Goal: Check status: Check status

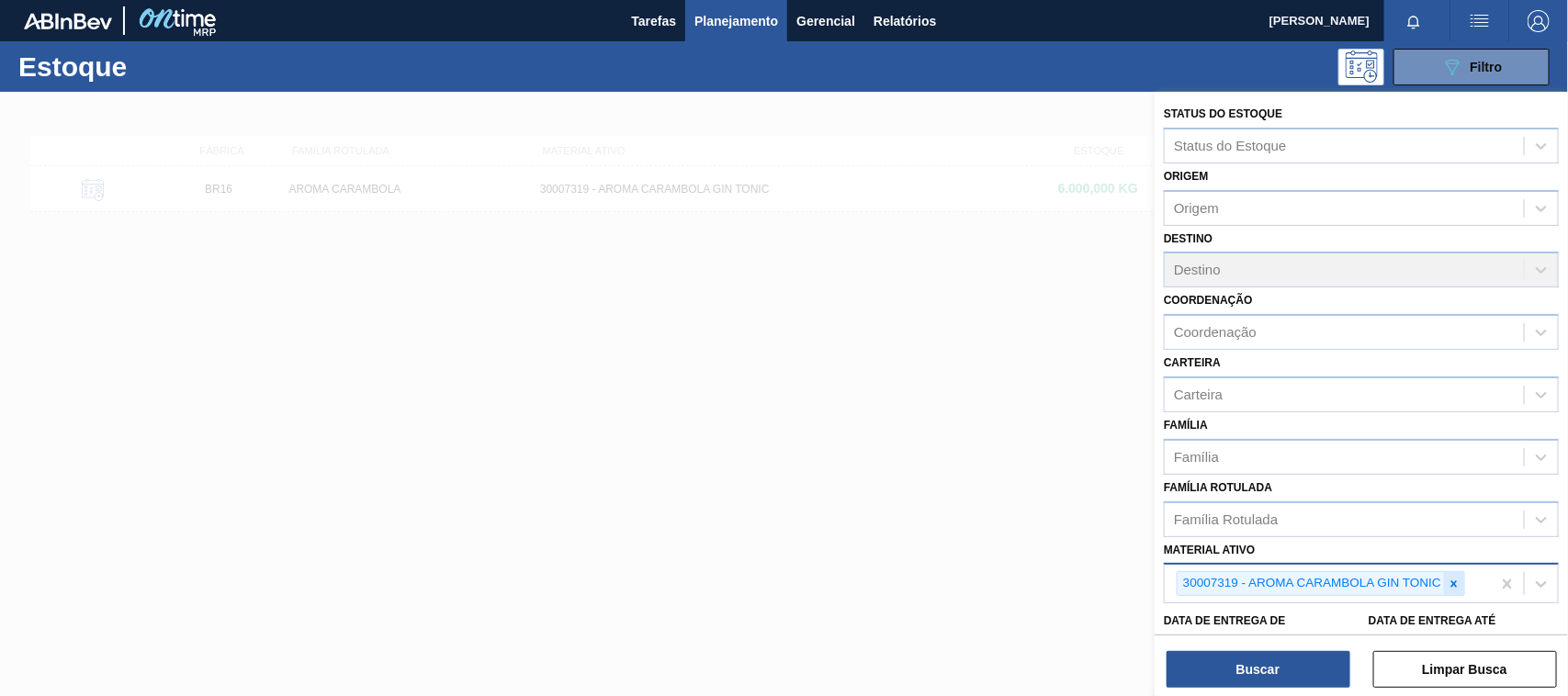
click at [1459, 588] on div at bounding box center [1454, 583] width 20 height 23
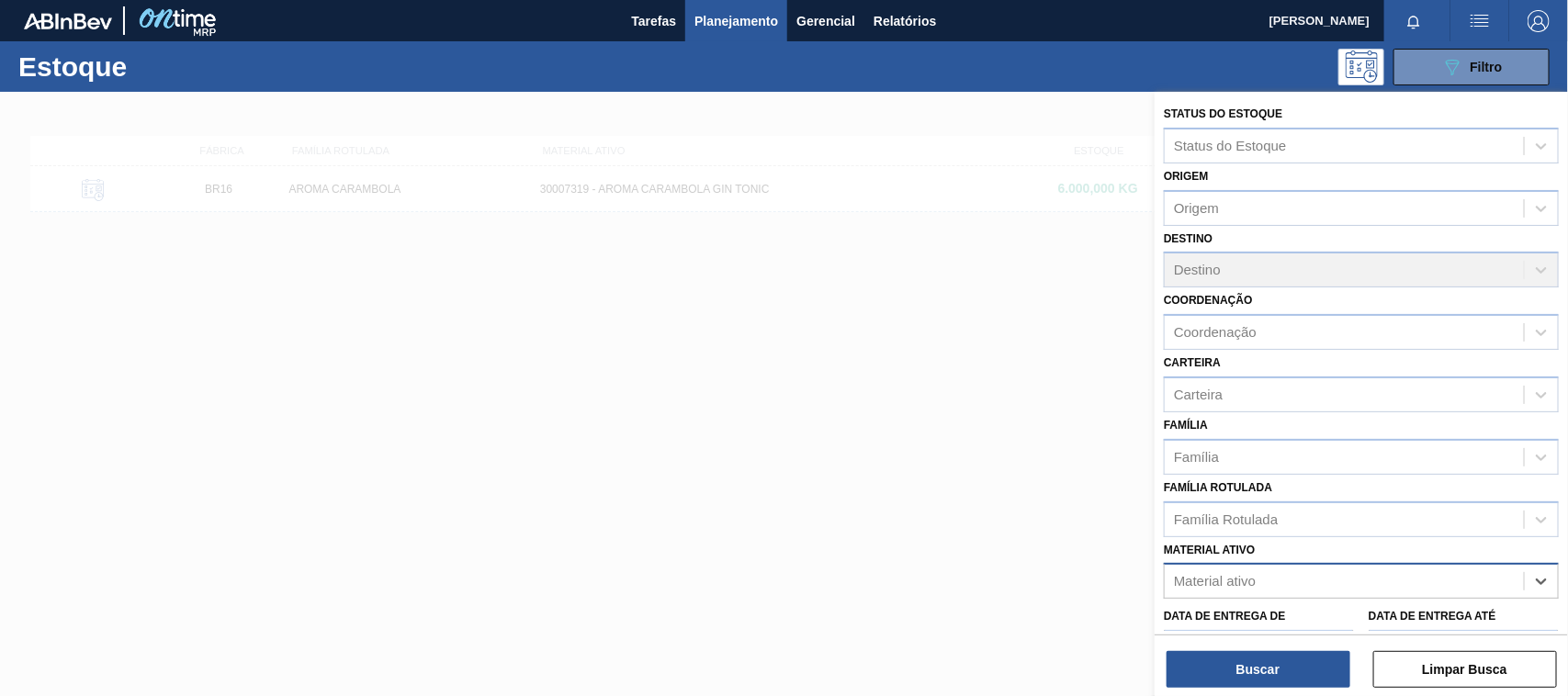
paste ativo "30003526"
type ativo "30003526"
drag, startPoint x: 1320, startPoint y: 618, endPoint x: 1306, endPoint y: 621, distance: 14.3
click at [1319, 618] on div "30003526 - XAROPE ALTA MALTOSE;82%;;" at bounding box center [1362, 626] width 395 height 34
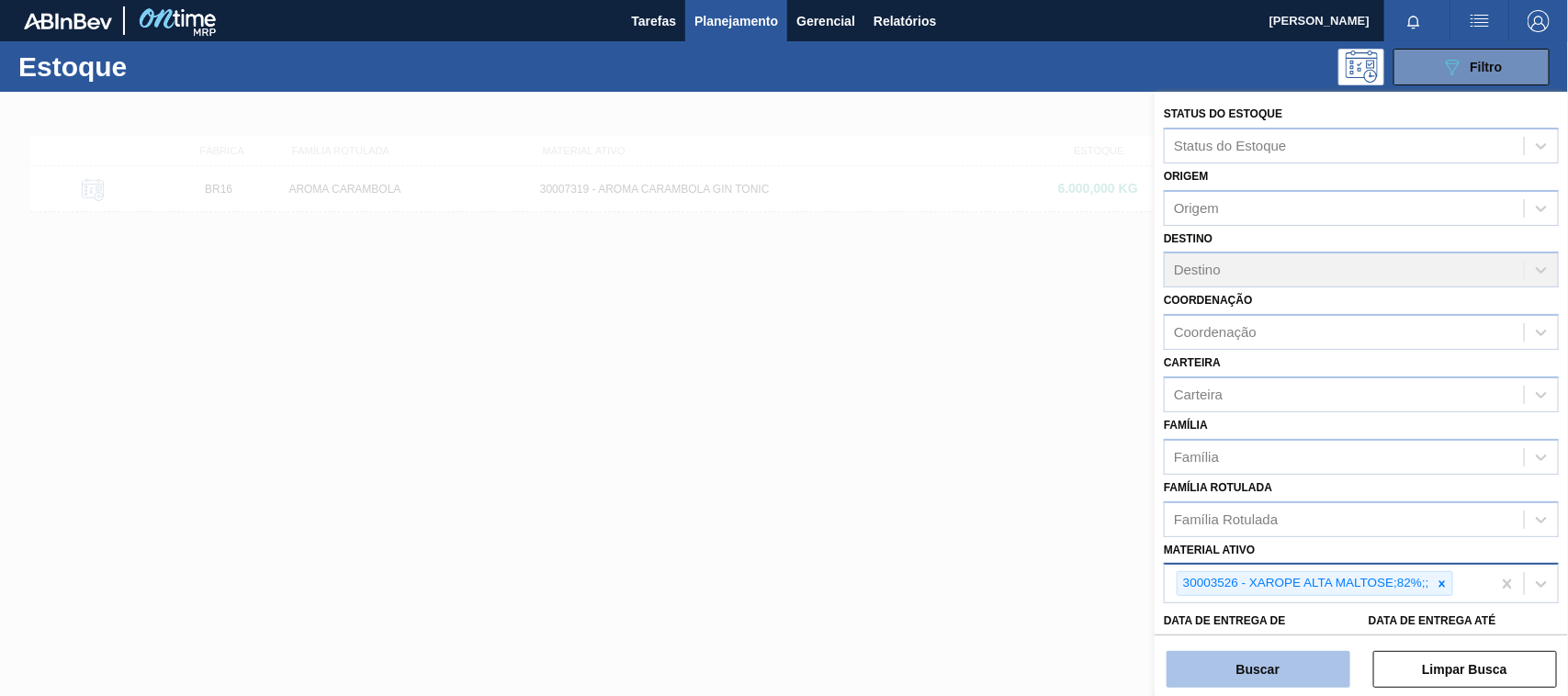
click at [1277, 681] on button "Buscar" at bounding box center [1258, 669] width 184 height 37
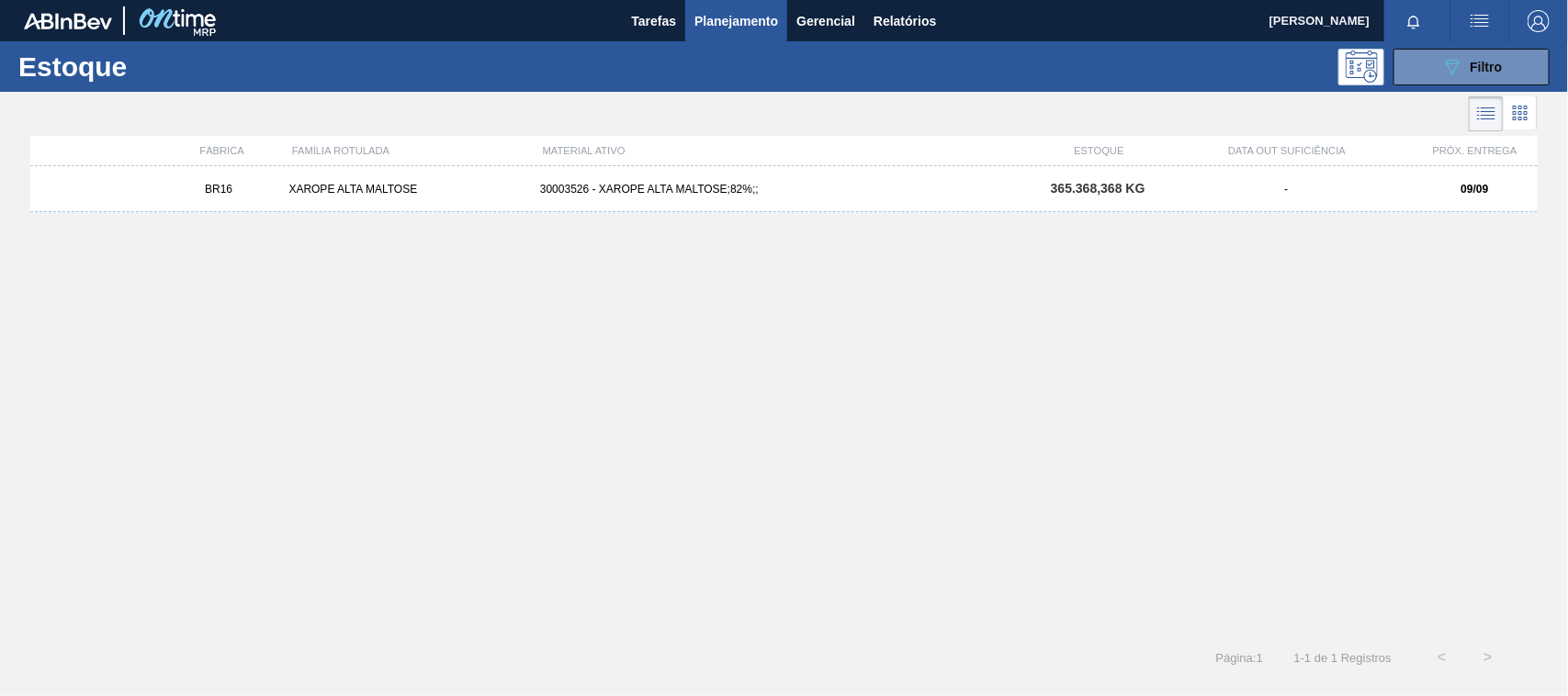
click at [267, 209] on div "BR16 XAROPE ALTA MALTOSE 30003526 - XAROPE ALTA MALTOSE;82%;; 365.368,368 KG - …" at bounding box center [783, 190] width 1507 height 46
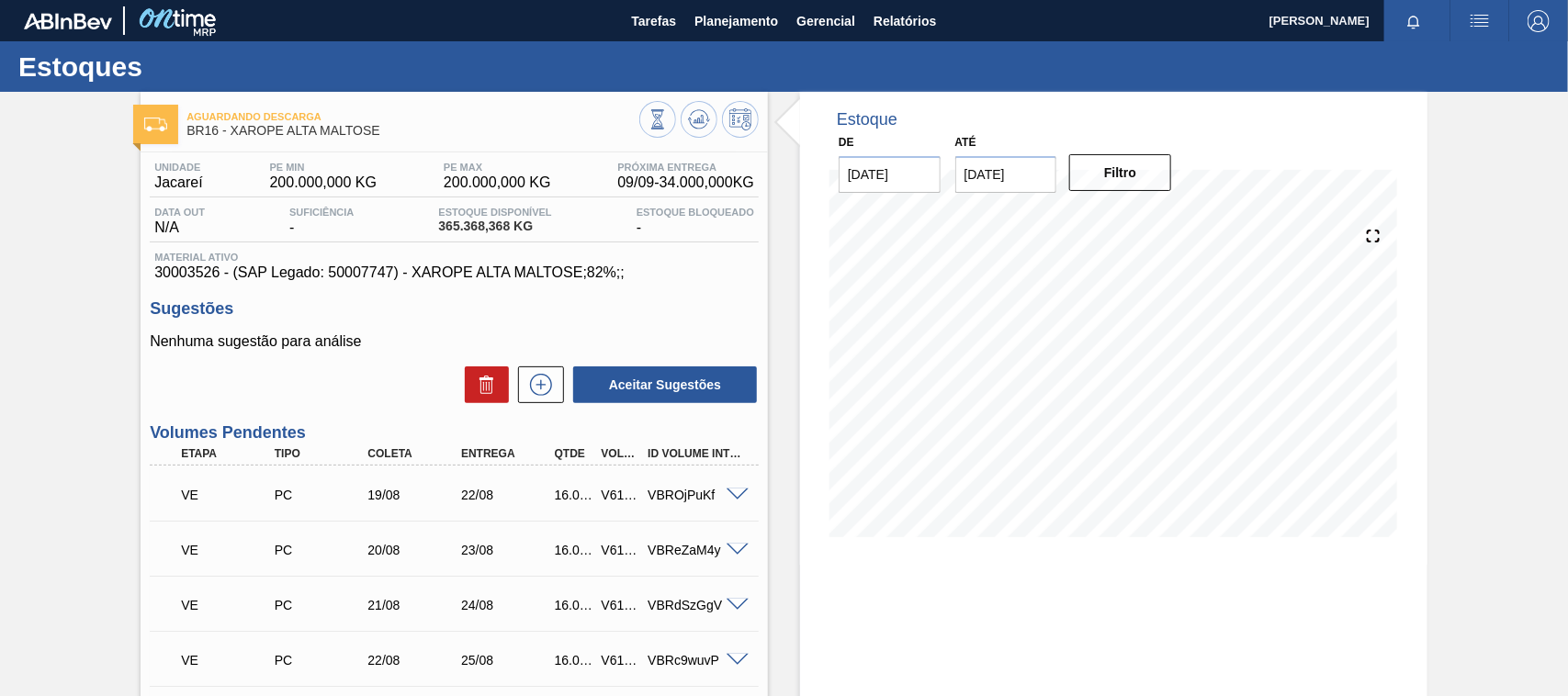
click at [303, 525] on div "VE PC 20/08 23/08 16.000,000 V617099 VBReZaM4y Material 30003526 - XAROPE ALTA …" at bounding box center [454, 548] width 609 height 55
click at [732, 497] on span at bounding box center [738, 495] width 22 height 13
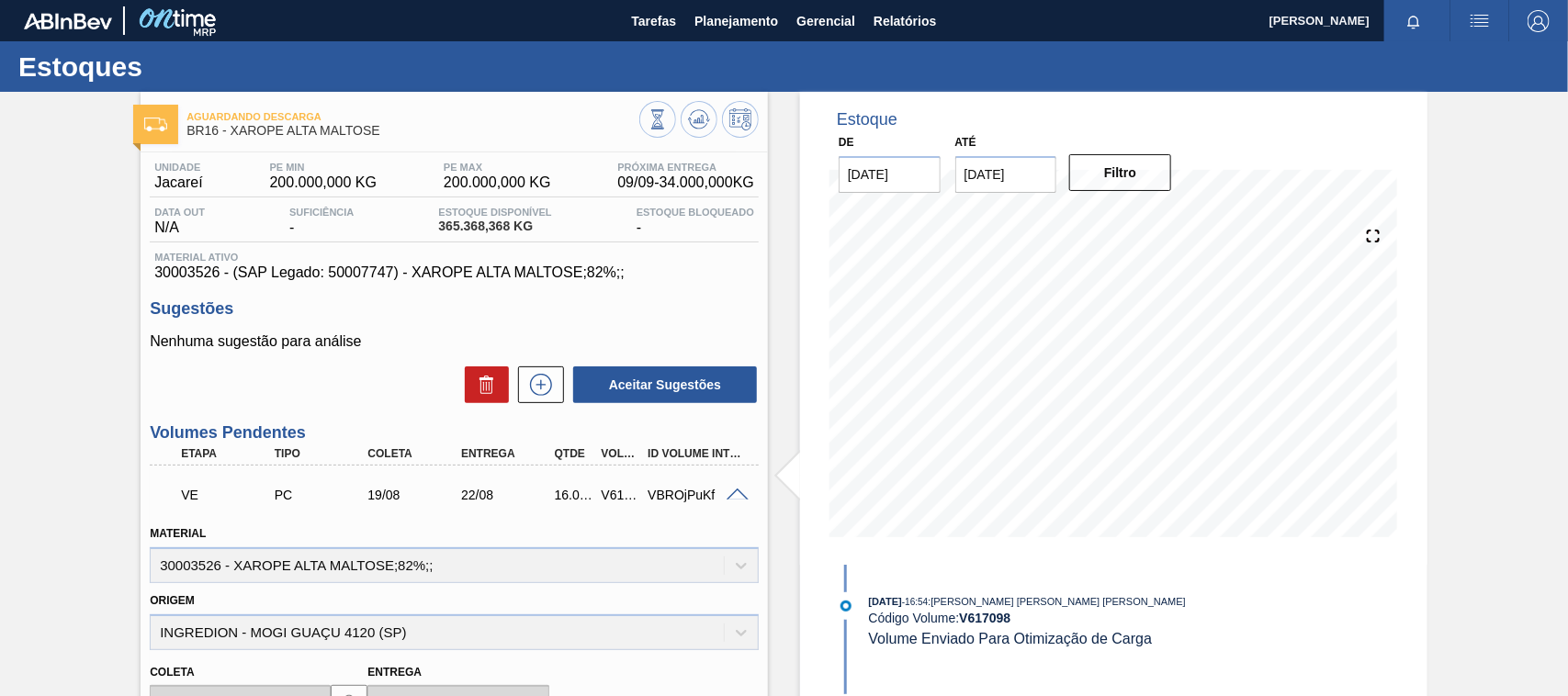
scroll to position [229, 0]
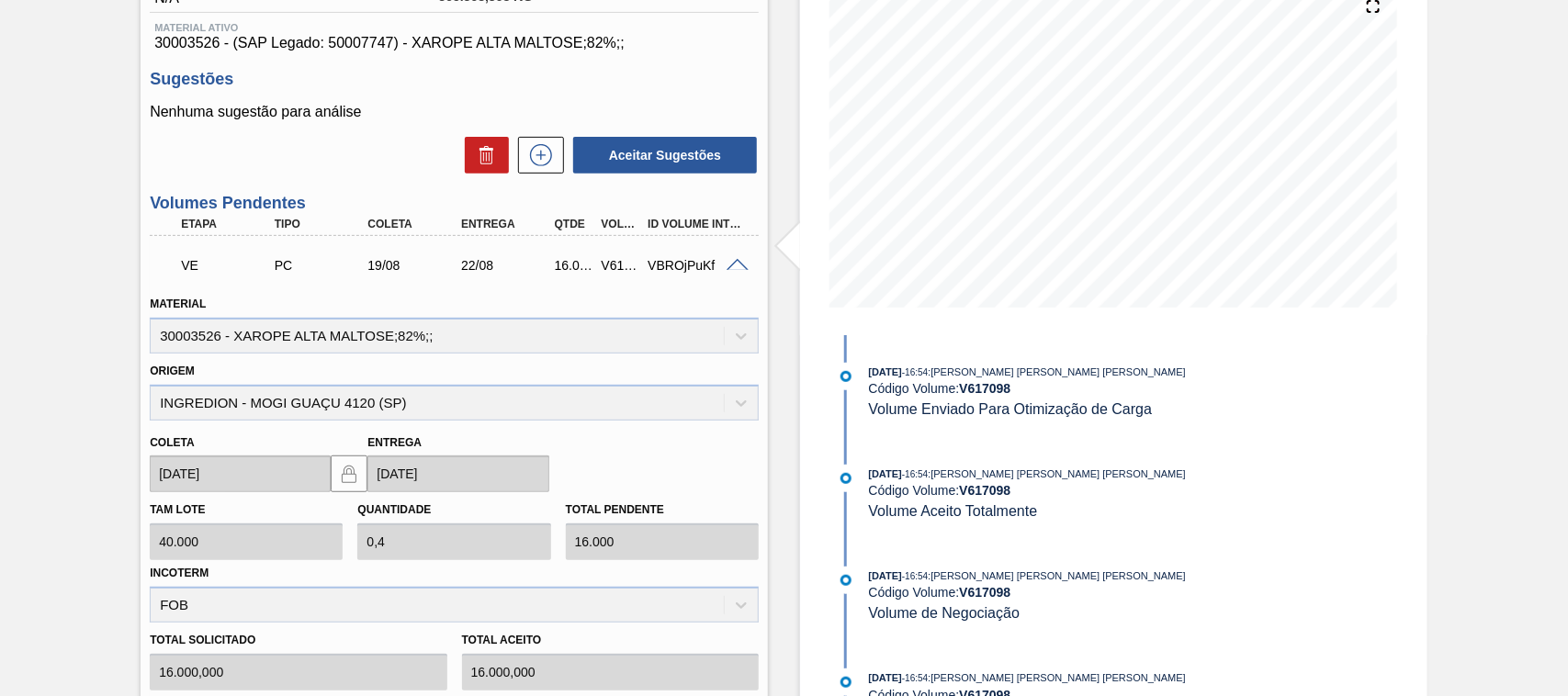
click at [733, 259] on div at bounding box center [741, 264] width 37 height 13
click at [731, 267] on span at bounding box center [738, 266] width 22 height 13
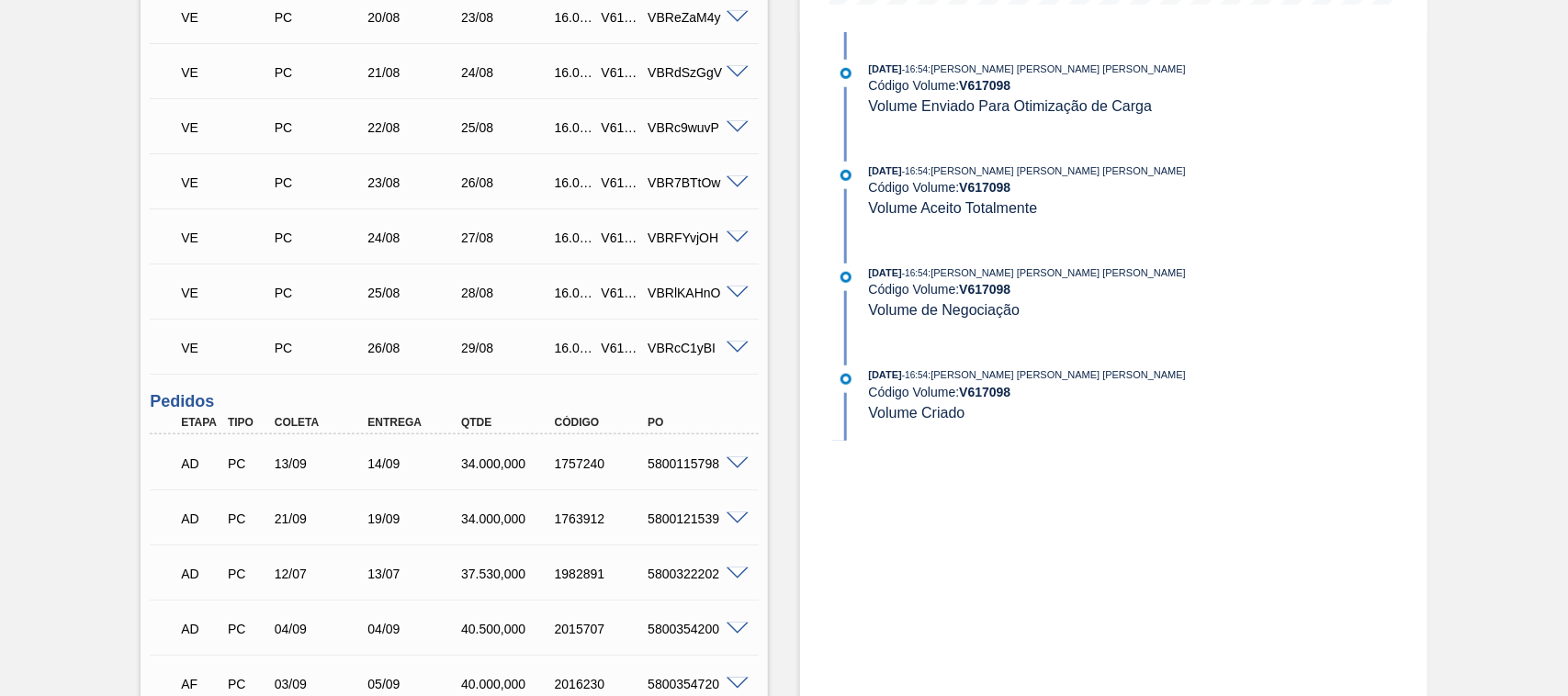
scroll to position [0, 0]
